Goal: Information Seeking & Learning: Check status

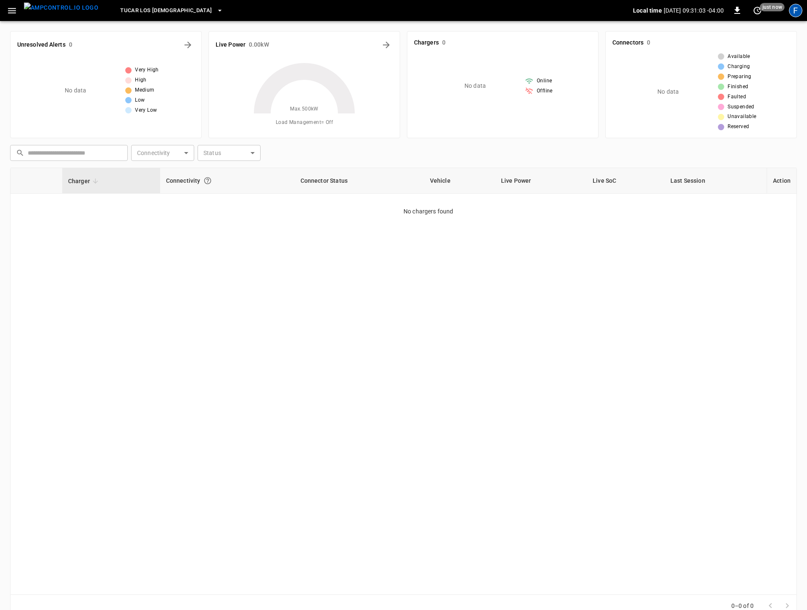
click at [793, 16] on div "F" at bounding box center [795, 10] width 13 height 13
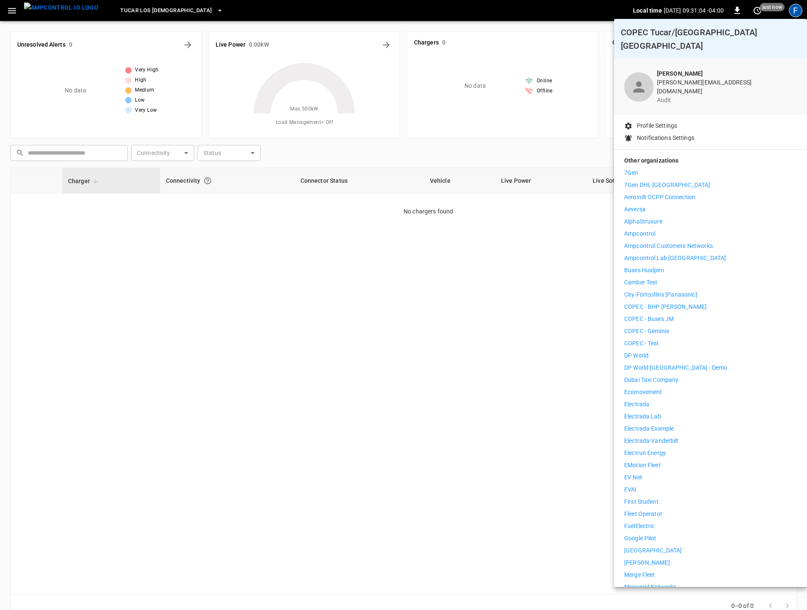
scroll to position [26, 0]
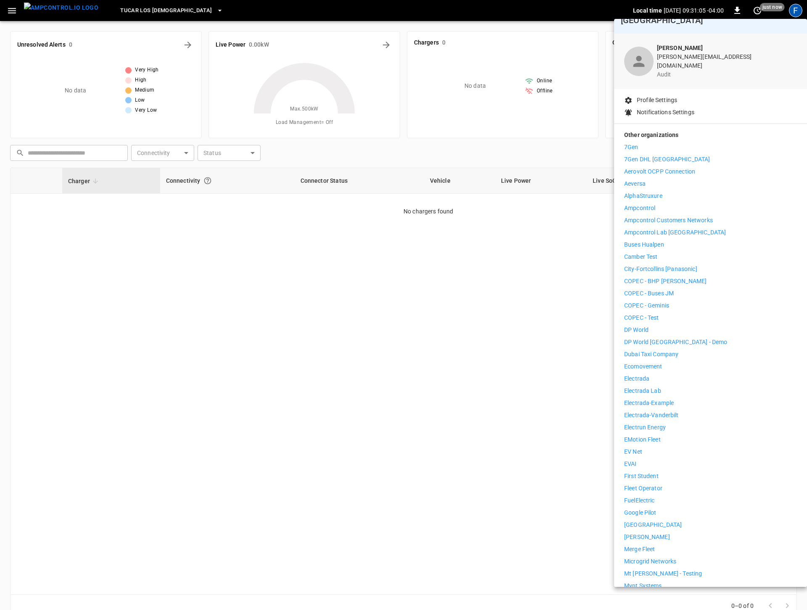
click at [675, 374] on li "Electrada" at bounding box center [710, 378] width 173 height 9
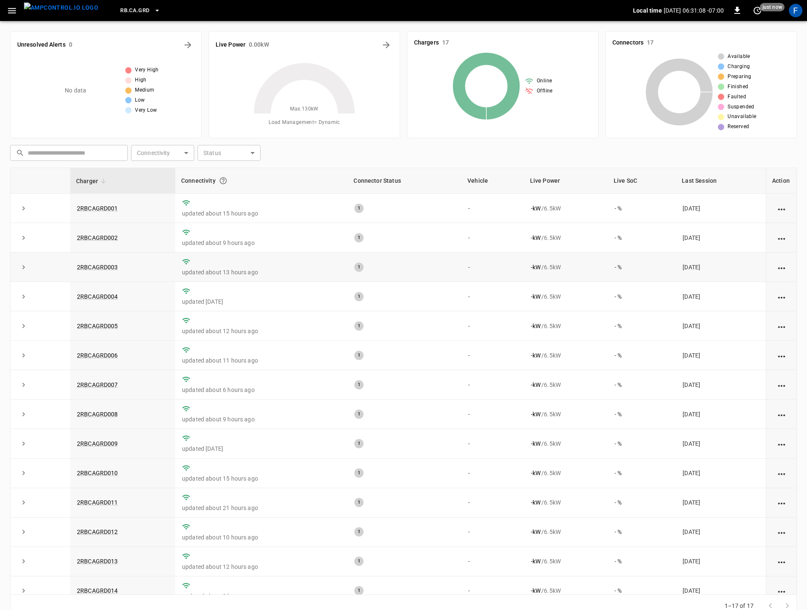
scroll to position [56, 0]
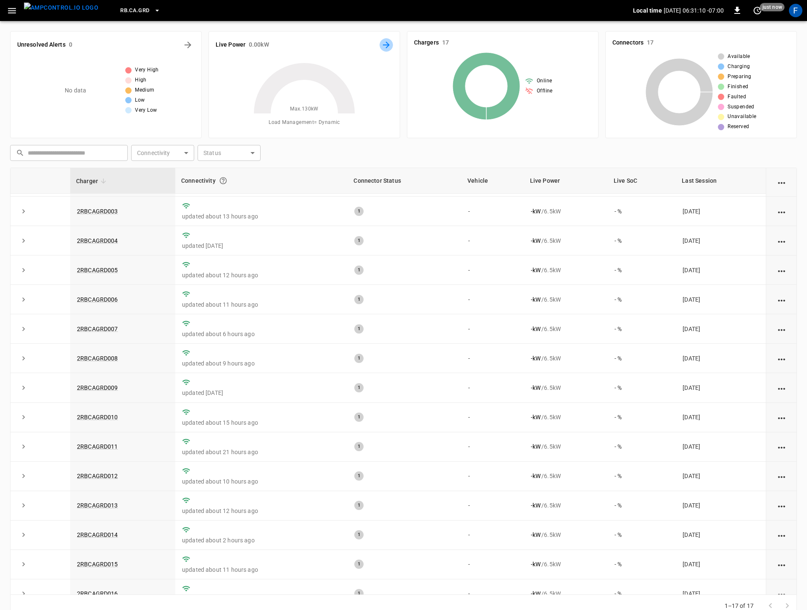
click at [383, 50] on button "Energy Overview" at bounding box center [385, 44] width 13 height 13
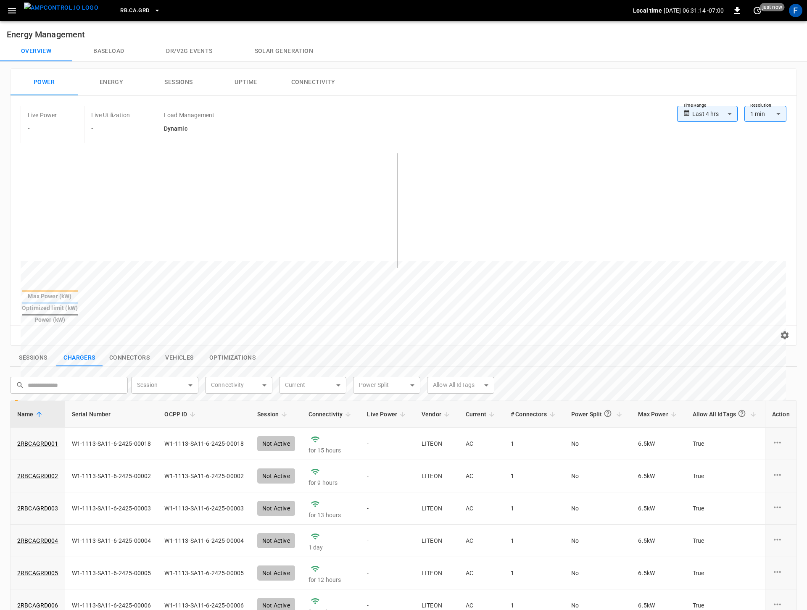
click at [702, 107] on label "Time Range" at bounding box center [695, 105] width 24 height 7
click at [702, 115] on body "**********" at bounding box center [403, 428] width 807 height 857
click at [703, 175] on li "Last 7 days" at bounding box center [707, 174] width 61 height 14
type input "**********"
type input "***"
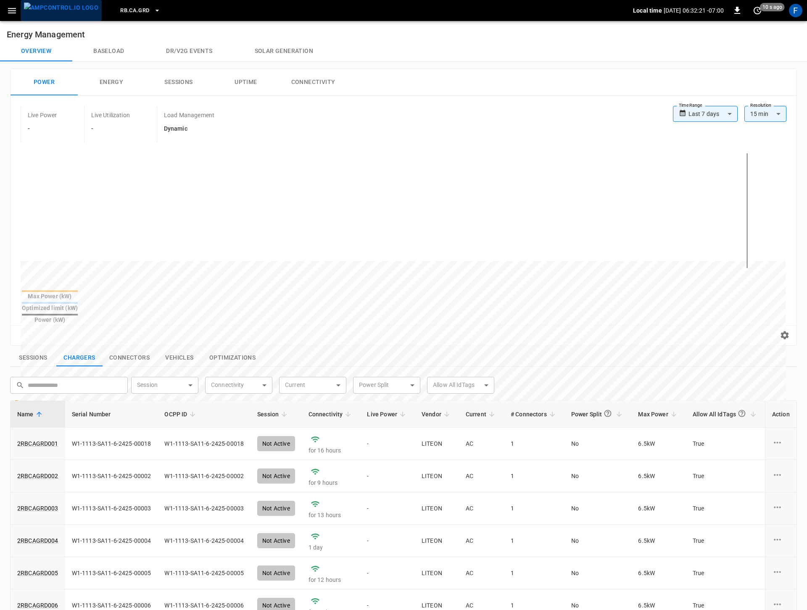
click at [66, 10] on img "menu" at bounding box center [61, 8] width 74 height 11
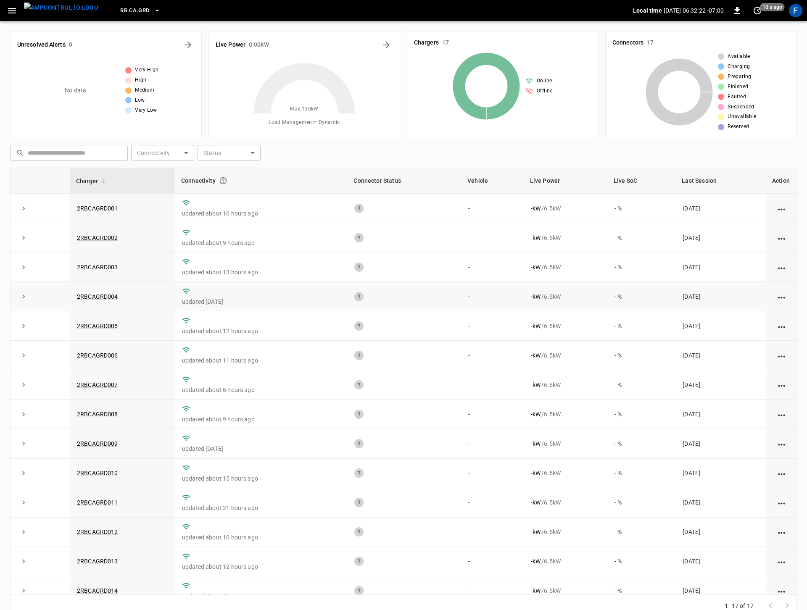
scroll to position [103, 0]
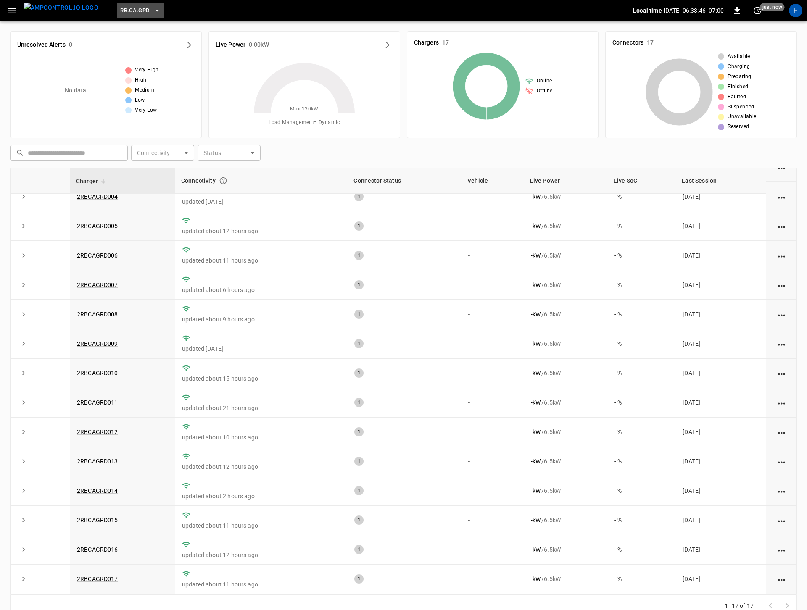
click at [128, 9] on span "RB.CA.GRD" at bounding box center [134, 11] width 29 height 10
click at [119, 71] on p "CC.CA.OAK" at bounding box center [149, 70] width 82 height 8
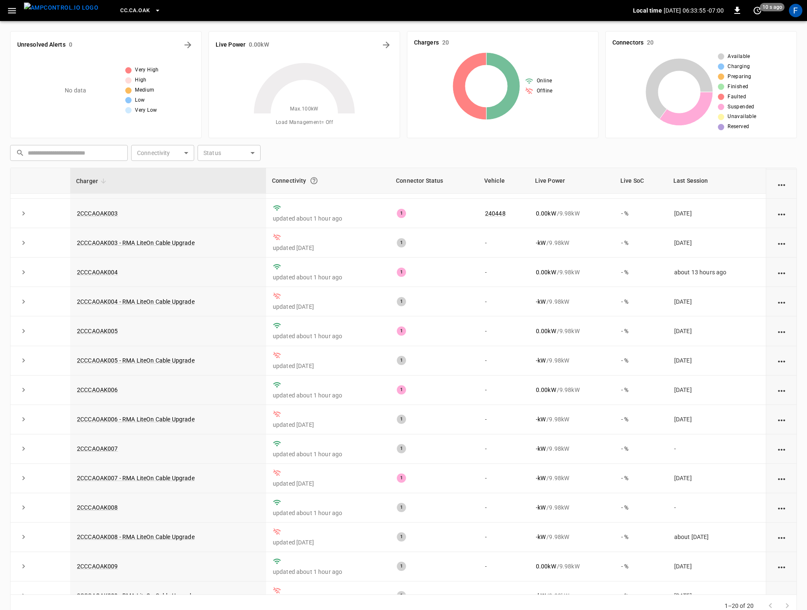
scroll to position [0, 0]
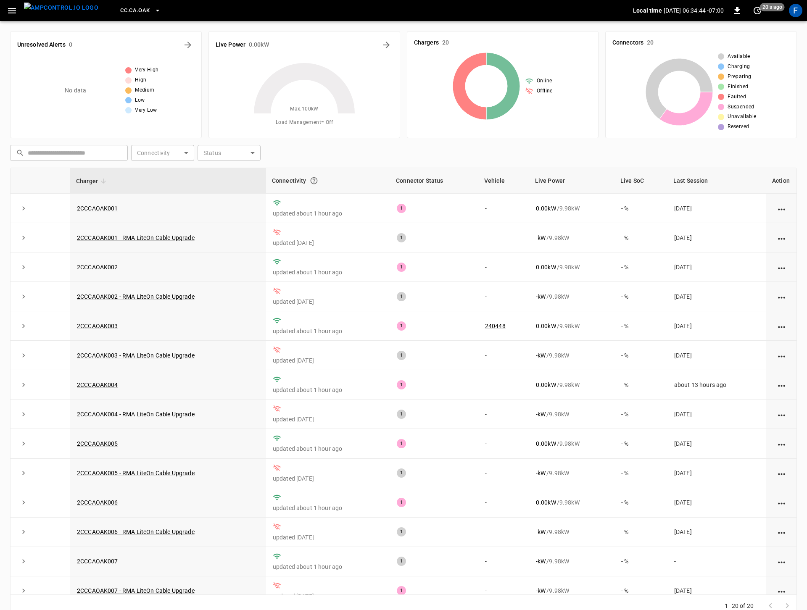
click at [120, 7] on span "CC.CA.OAK" at bounding box center [134, 11] width 29 height 10
click at [147, 76] on li "RB.CA.CON 83ad ..." at bounding box center [164, 72] width 126 height 16
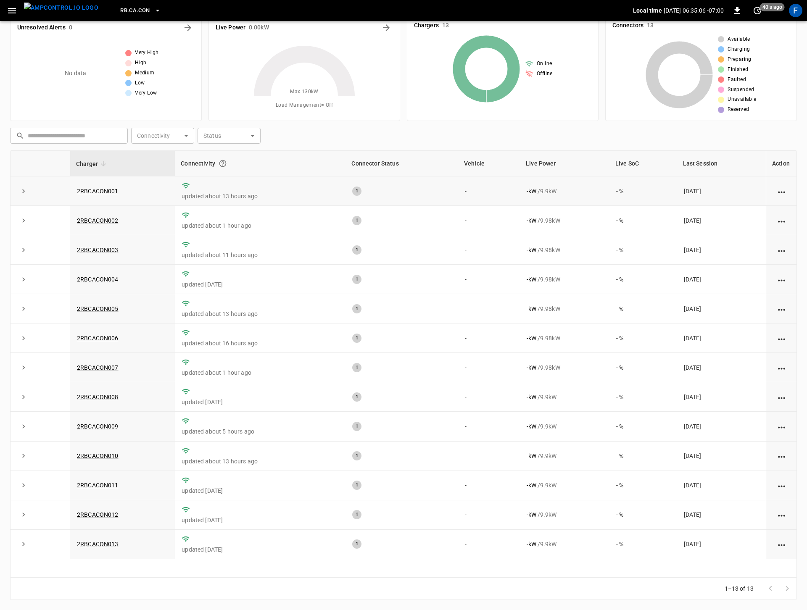
scroll to position [0, 0]
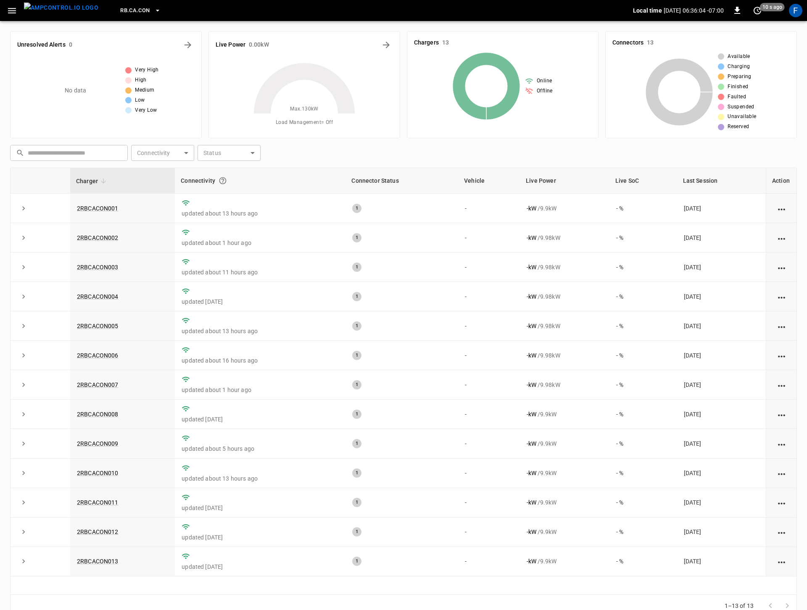
click at [145, 19] on div "RB.CA.CON" at bounding box center [369, 11] width 528 height 20
click at [134, 15] on button "RB.CA.CON" at bounding box center [140, 11] width 47 height 16
click at [155, 65] on p "RB.CA.RVS" at bounding box center [149, 61] width 82 height 8
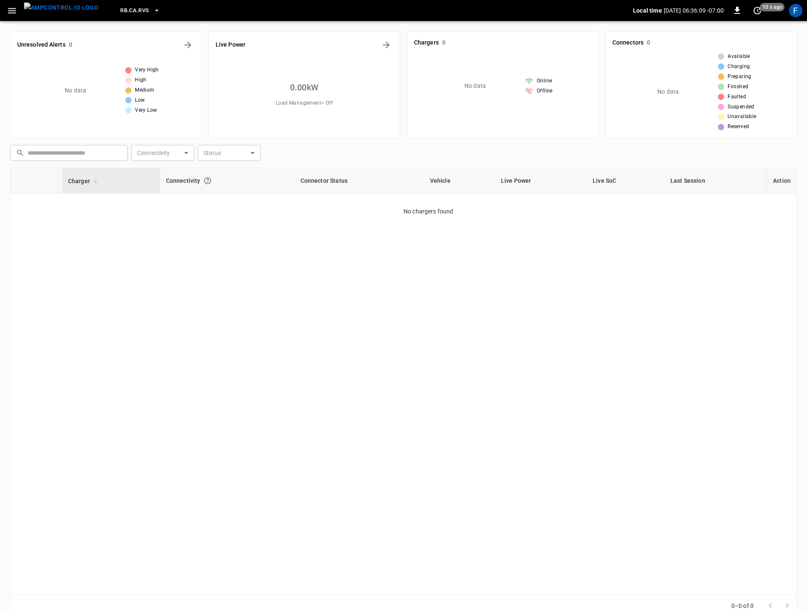
click at [132, 15] on button "RB.CA.RVS" at bounding box center [140, 11] width 46 height 16
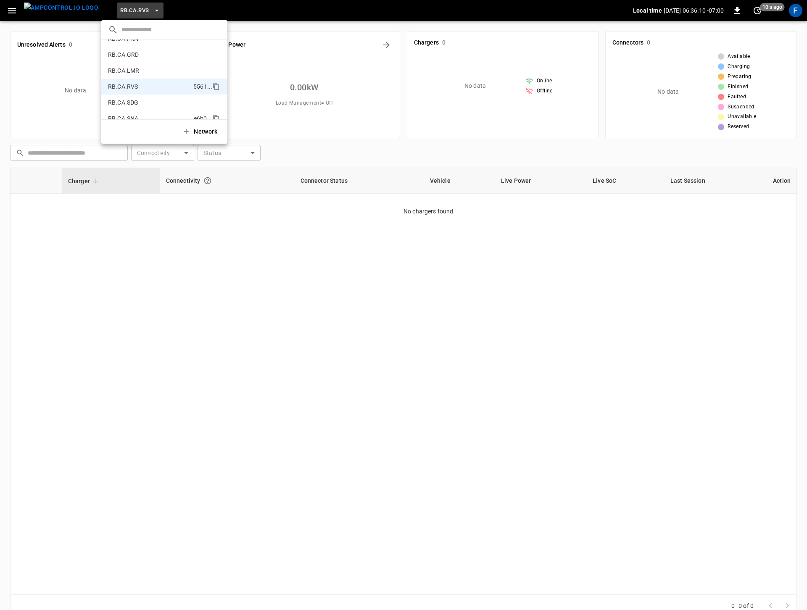
scroll to position [415, 0]
click at [148, 70] on p "RB.CA.CON" at bounding box center [149, 67] width 82 height 8
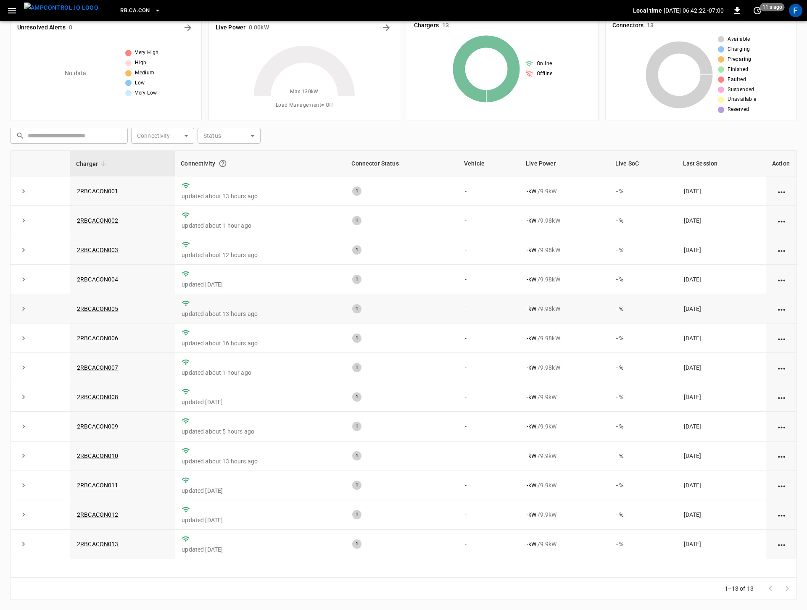
scroll to position [0, 0]
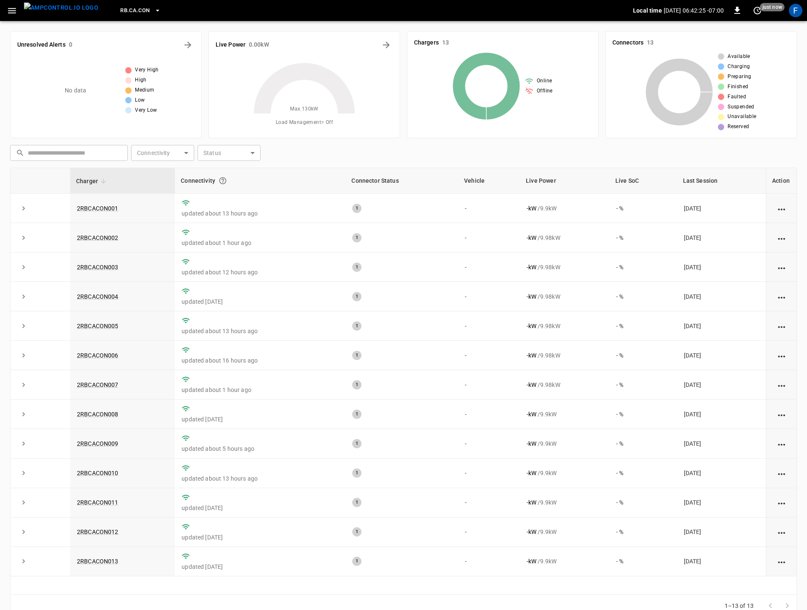
click at [126, 3] on button "RB.CA.CON" at bounding box center [140, 11] width 47 height 16
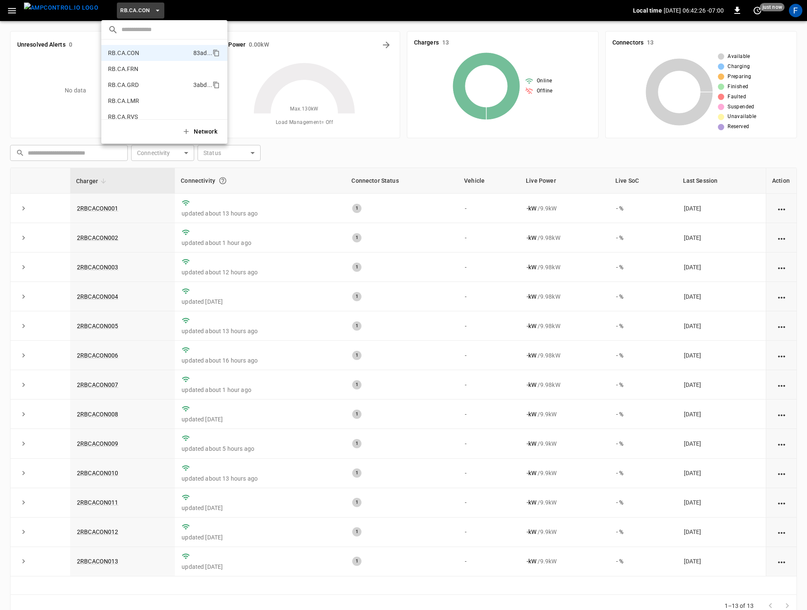
click at [150, 81] on p "RB.CA.GRD" at bounding box center [149, 85] width 82 height 8
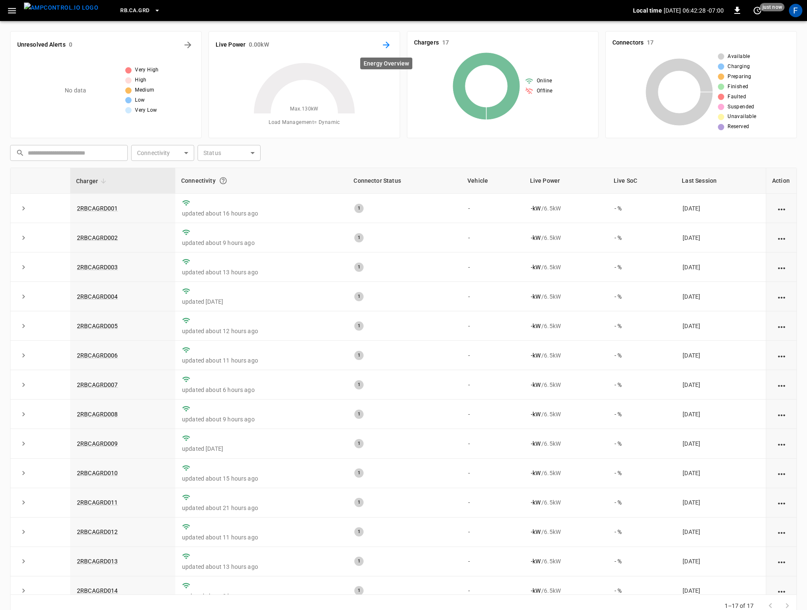
click at [384, 43] on icon "Energy Overview" at bounding box center [386, 45] width 10 height 10
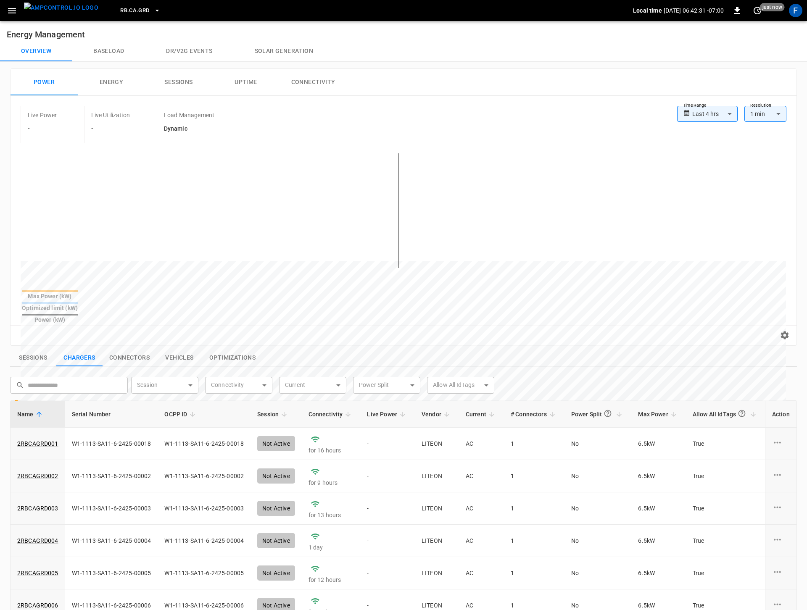
click at [39, 13] on img "menu" at bounding box center [61, 8] width 74 height 11
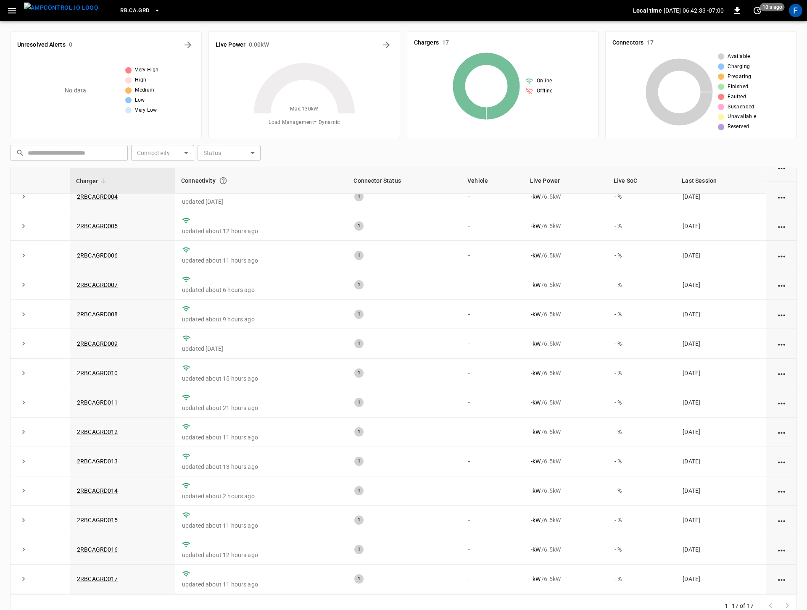
scroll to position [18, 0]
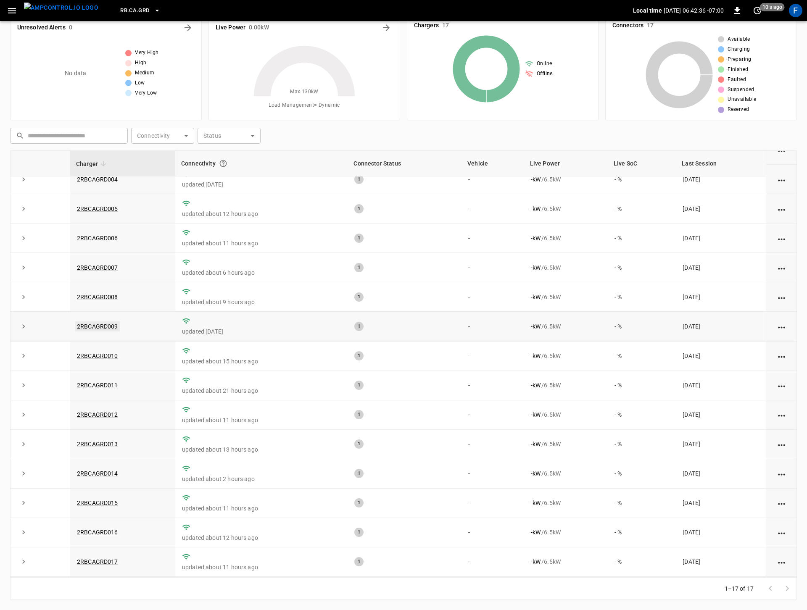
click at [94, 325] on link "2RBCAGRD009" at bounding box center [97, 326] width 45 height 10
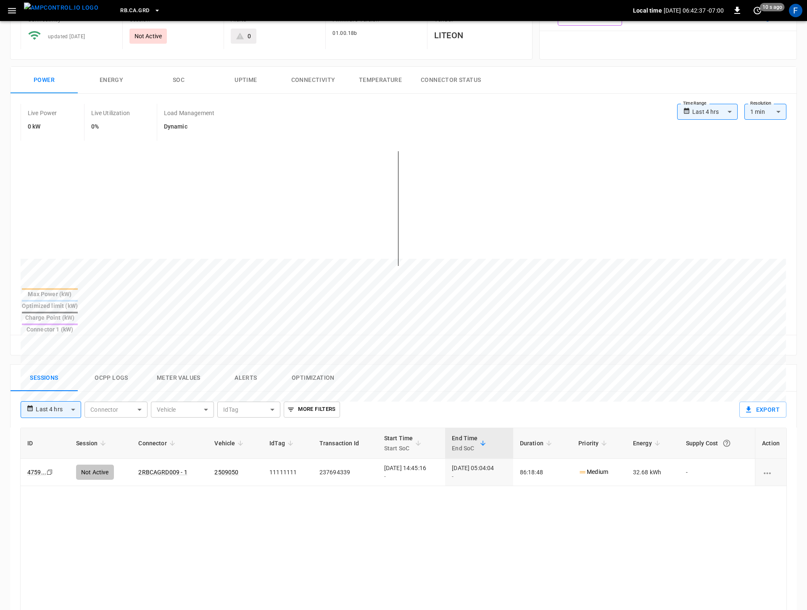
scroll to position [192, 0]
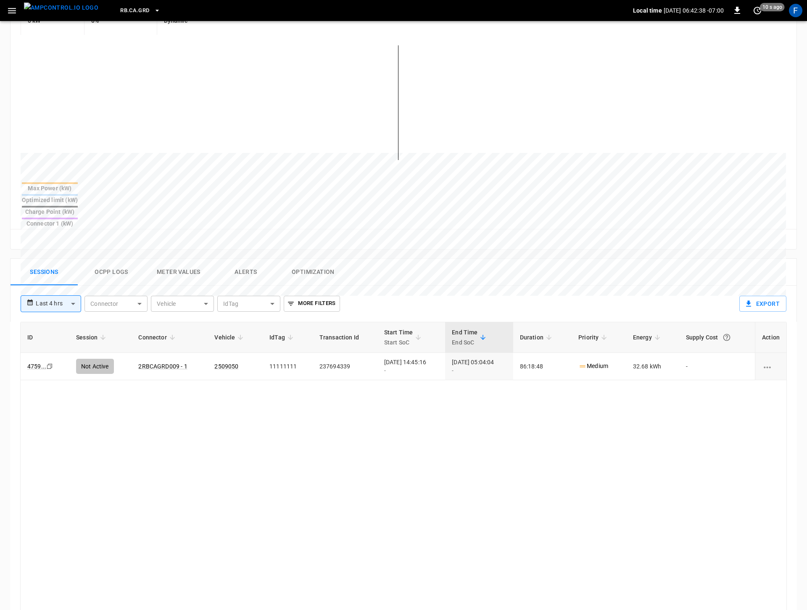
click at [323, 259] on button "Optimization" at bounding box center [312, 272] width 67 height 27
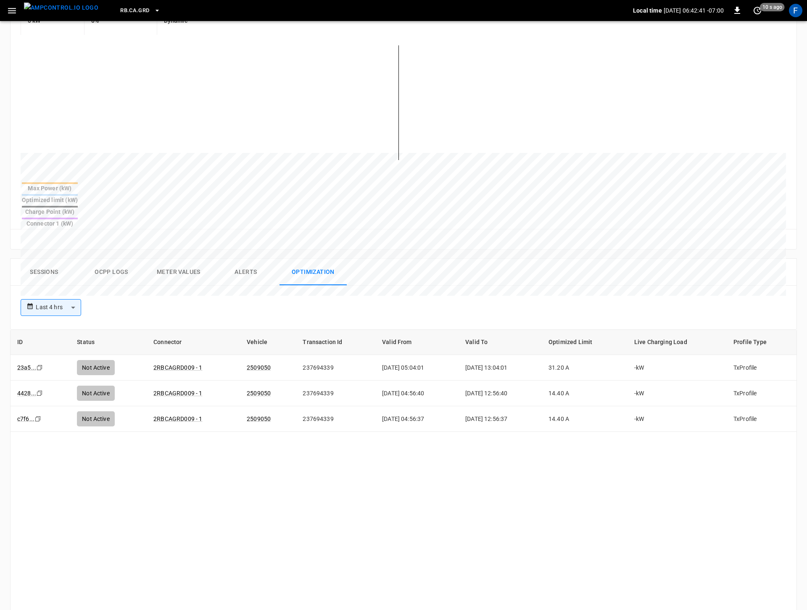
click at [53, 280] on body "**********" at bounding box center [403, 298] width 807 height 981
click at [51, 345] on li "Last 7 days" at bounding box center [51, 341] width 61 height 14
type input "**********"
type input "***"
type input "**********"
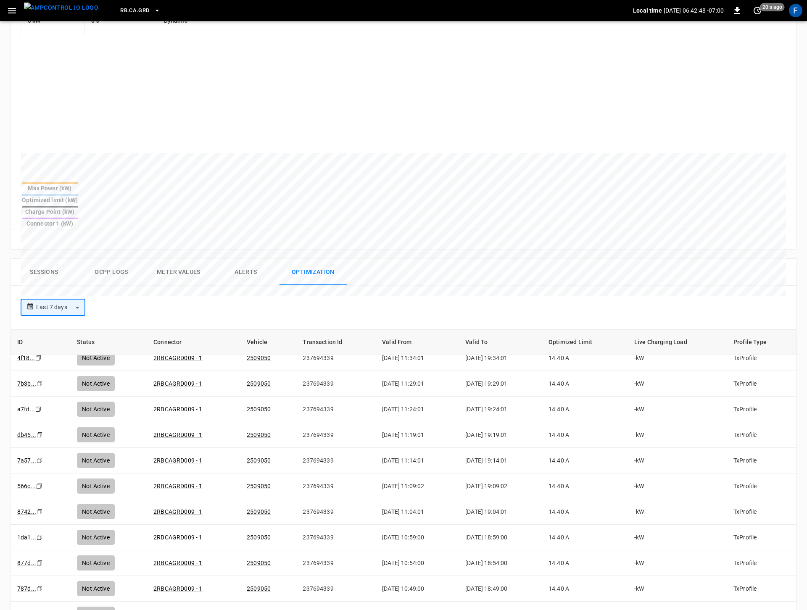
scroll to position [343, 0]
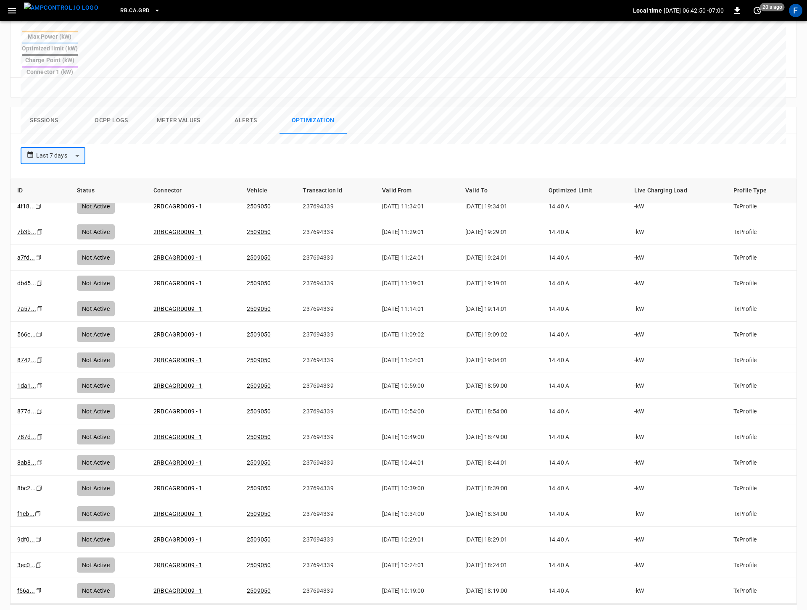
click at [787, 610] on icon "Go to next page" at bounding box center [787, 615] width 3 height 5
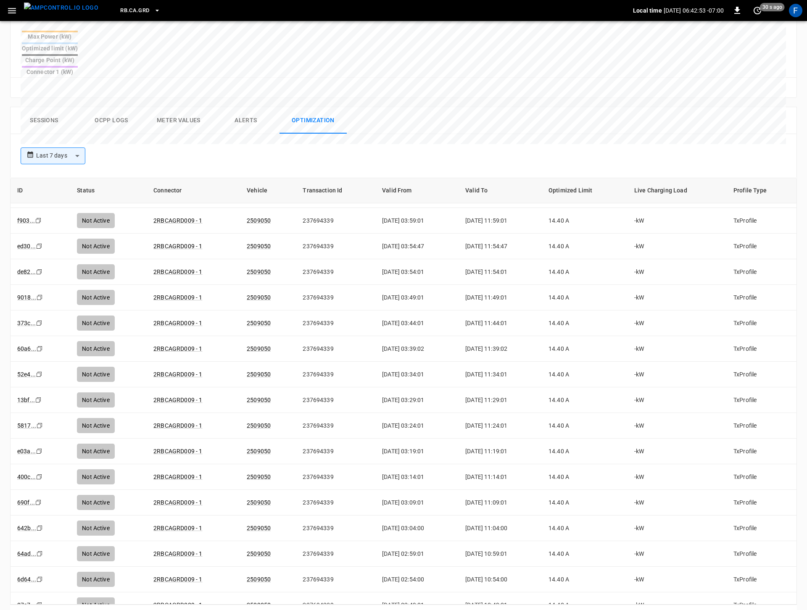
scroll to position [2182, 0]
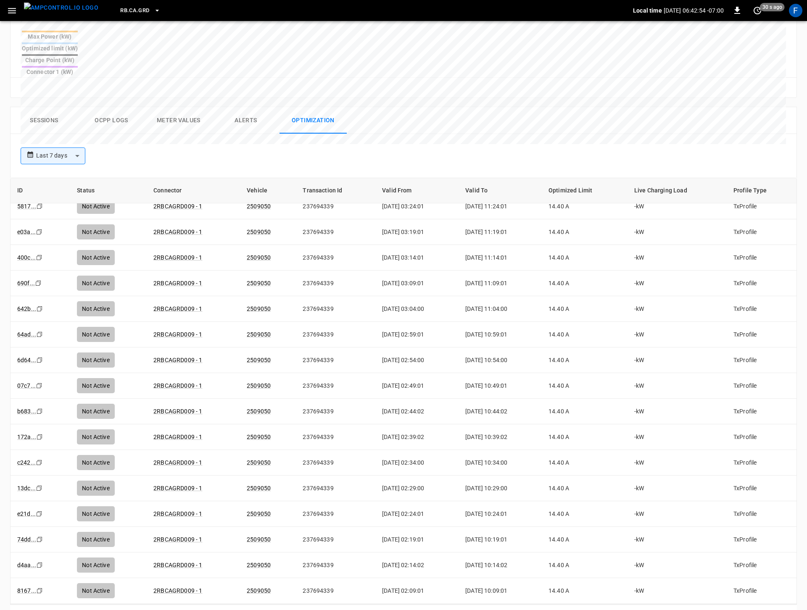
click at [791, 610] on icon "Go to next page" at bounding box center [787, 616] width 10 height 10
click at [786, 610] on icon "Go to next page" at bounding box center [787, 616] width 10 height 10
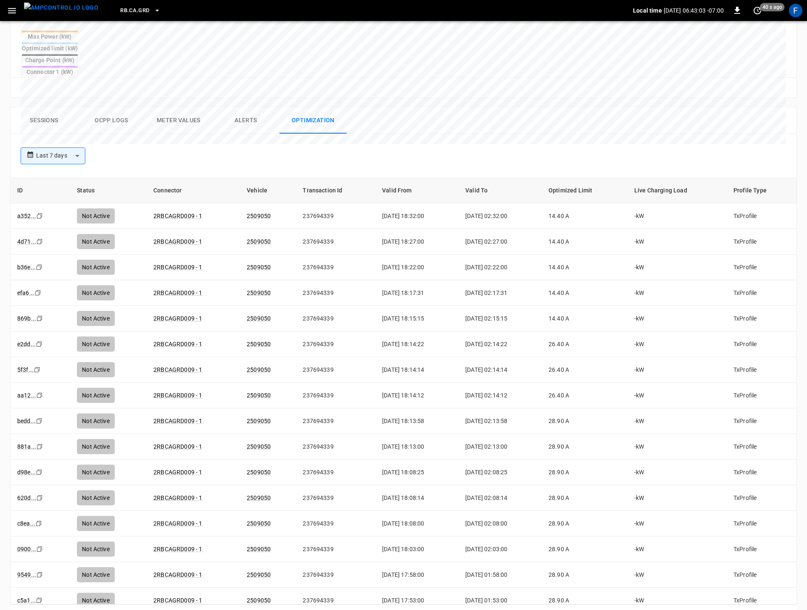
scroll to position [0, 0]
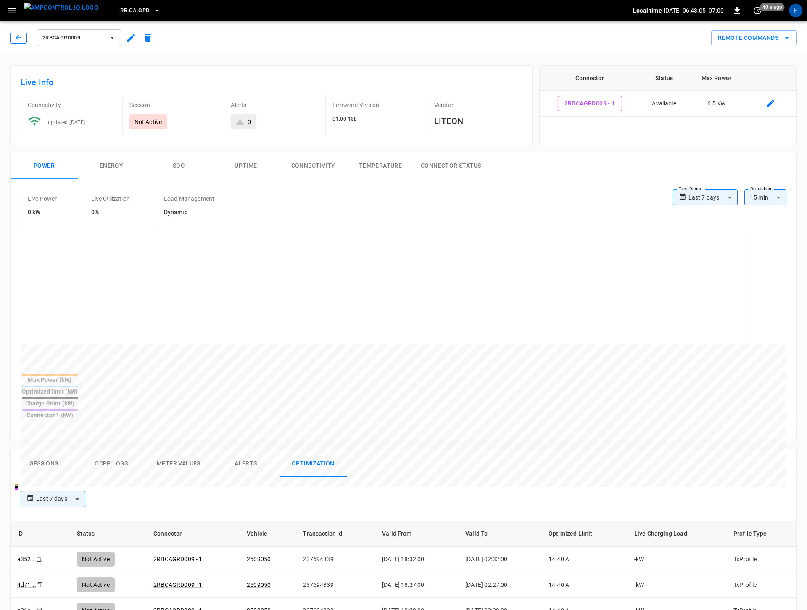
click at [17, 35] on icon "button" at bounding box center [18, 38] width 8 height 8
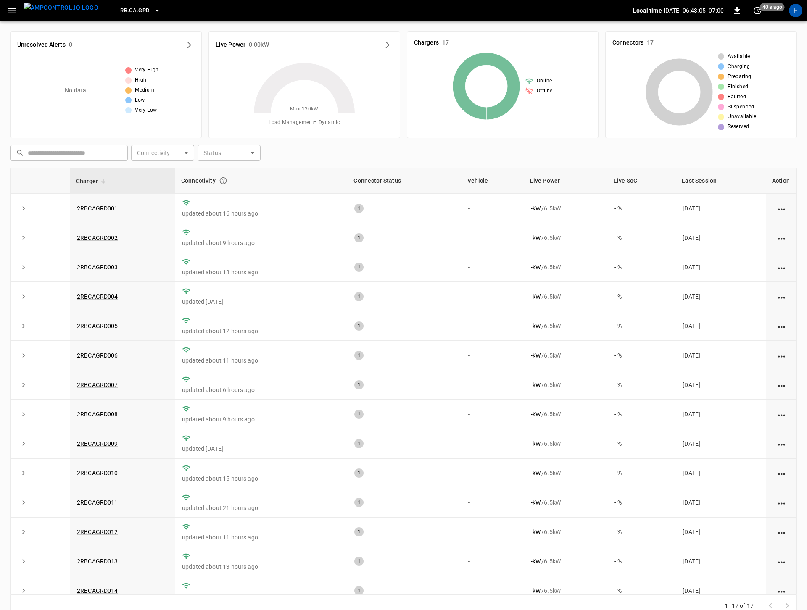
scroll to position [18, 0]
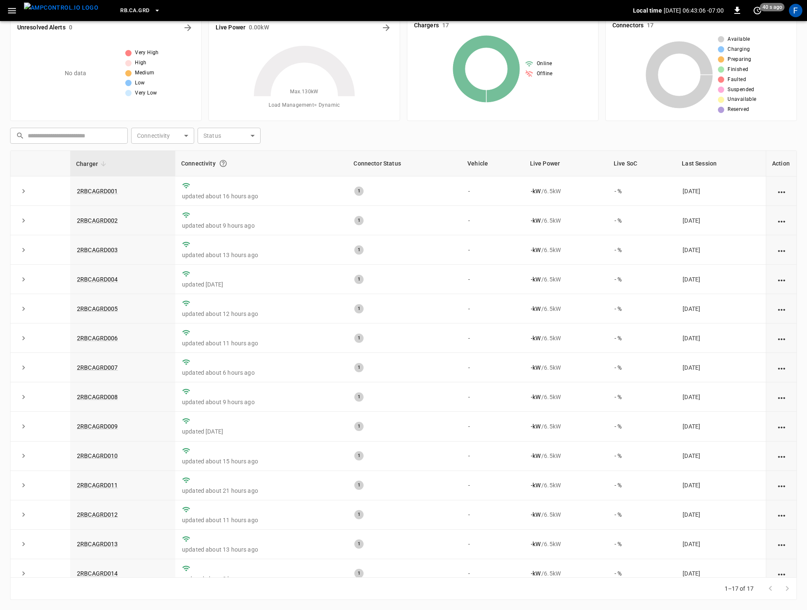
click at [61, 8] on img "menu" at bounding box center [61, 8] width 74 height 11
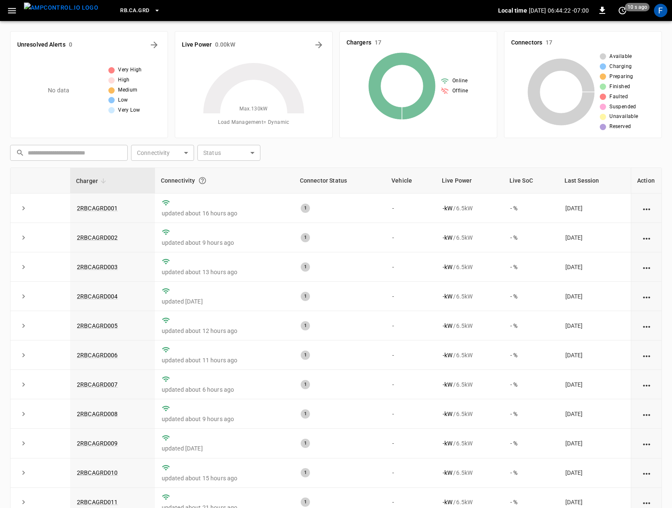
click at [120, 11] on span "RB.CA.GRD" at bounding box center [134, 11] width 29 height 10
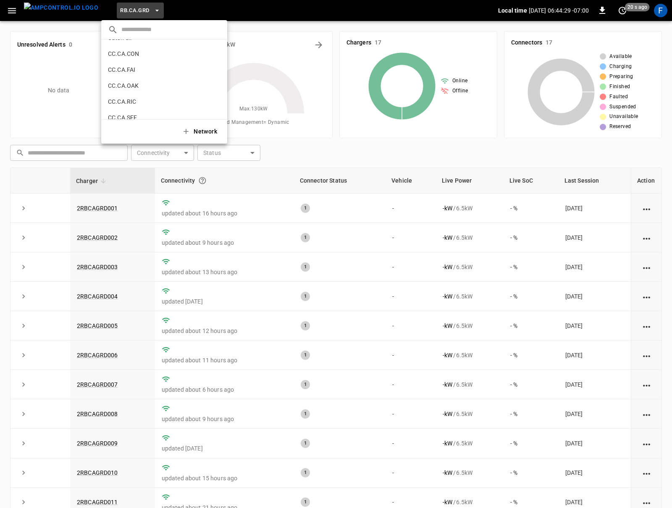
scroll to position [70, 0]
click at [151, 62] on p "CC.CA.CON" at bounding box center [149, 61] width 82 height 8
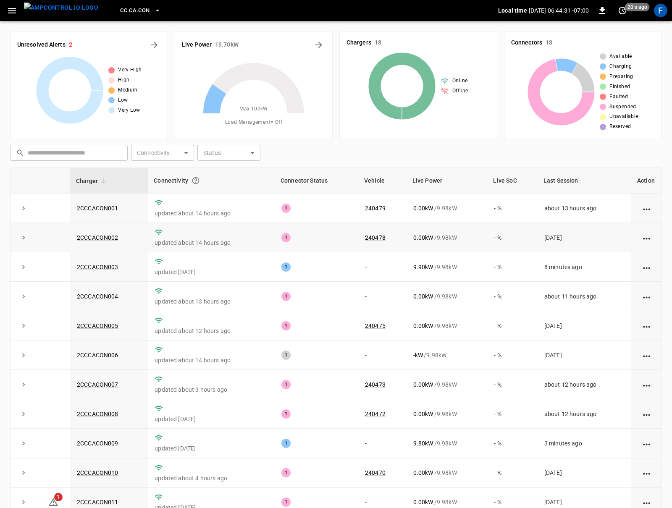
scroll to position [26, 0]
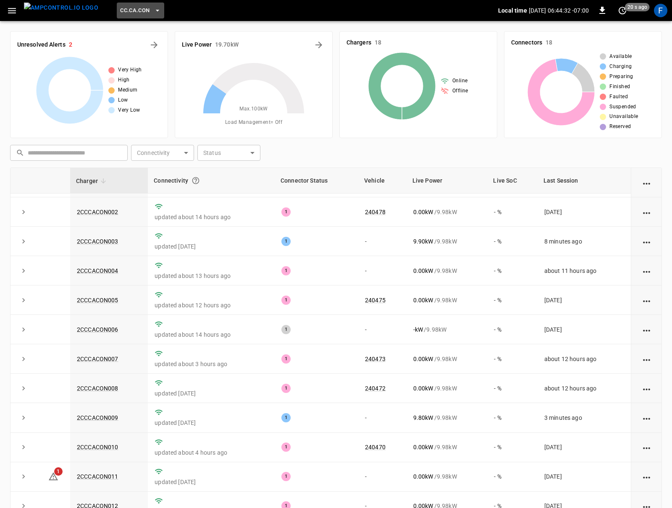
click at [134, 15] on span "CC.CA.CON" at bounding box center [134, 11] width 29 height 10
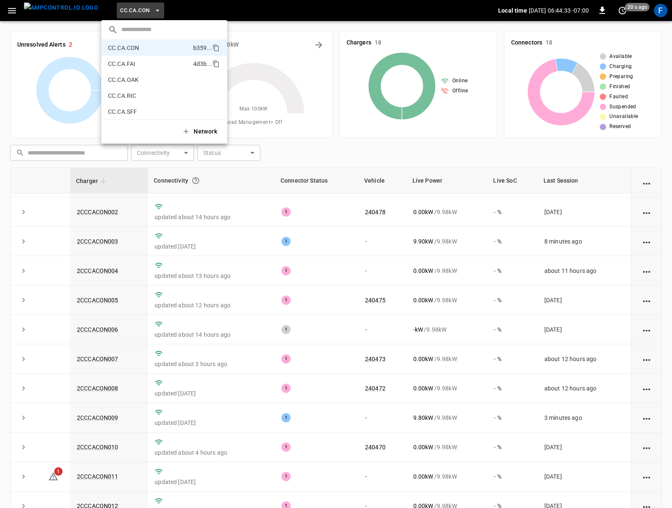
scroll to position [80, 0]
click at [141, 70] on p "CC.CA.FAI" at bounding box center [149, 66] width 82 height 8
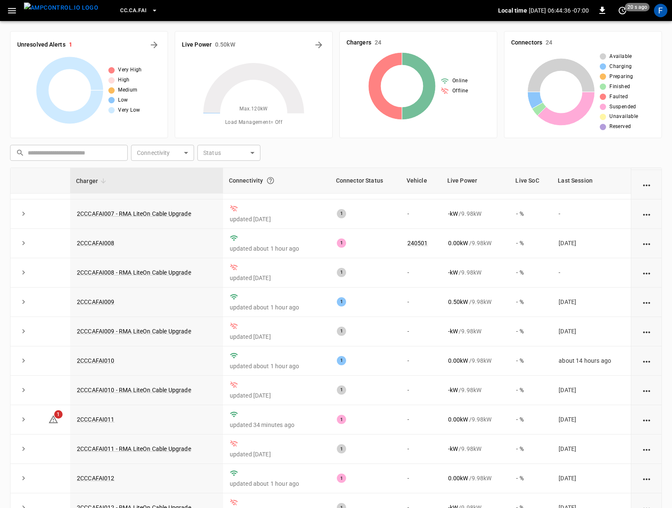
scroll to position [47, 0]
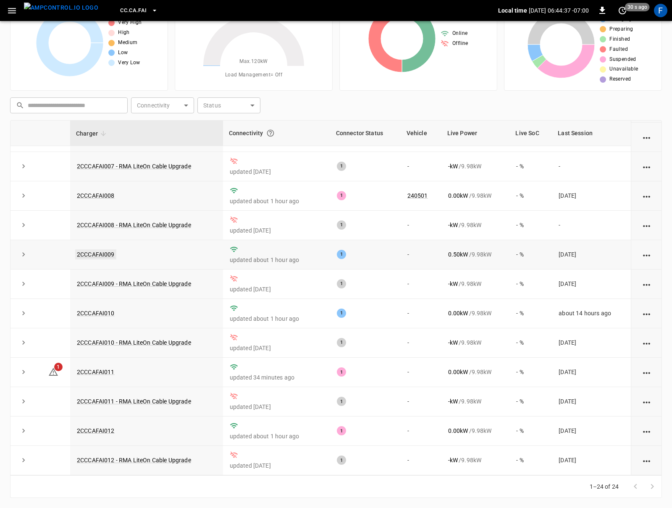
click at [101, 251] on link "2CCCAFAI009" at bounding box center [95, 255] width 41 height 10
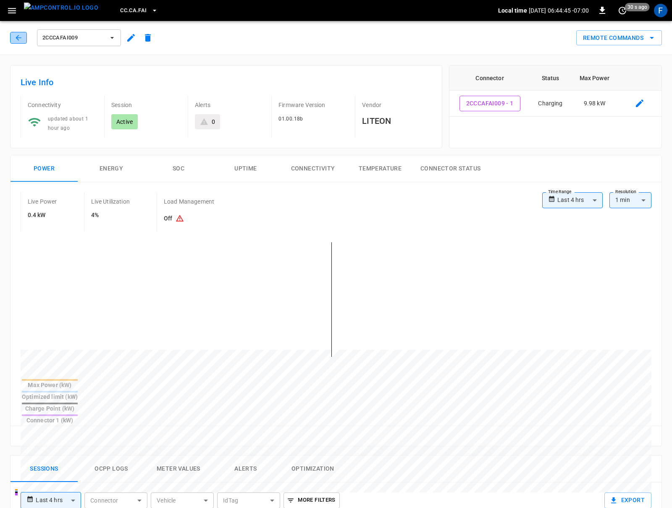
click at [17, 34] on icon "button" at bounding box center [18, 38] width 8 height 8
